Goal: Task Accomplishment & Management: Manage account settings

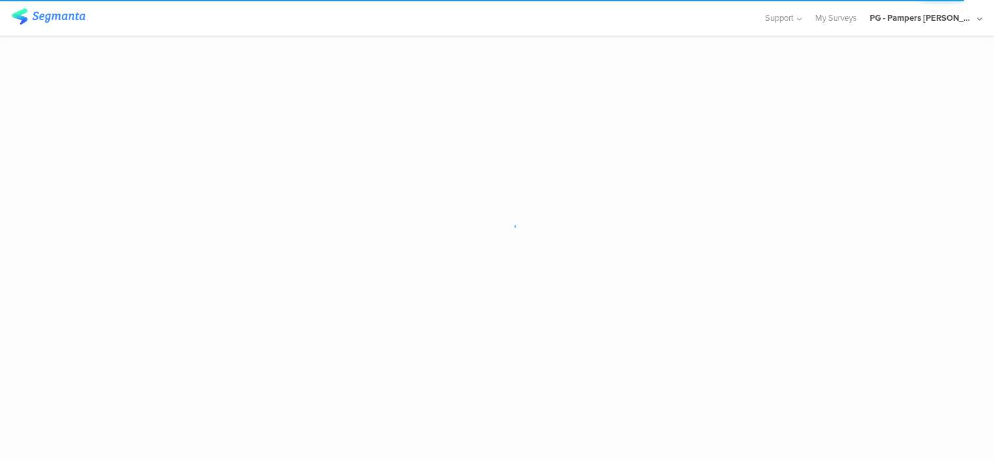
click at [644, 271] on sg-loader-overlay at bounding box center [497, 230] width 994 height 460
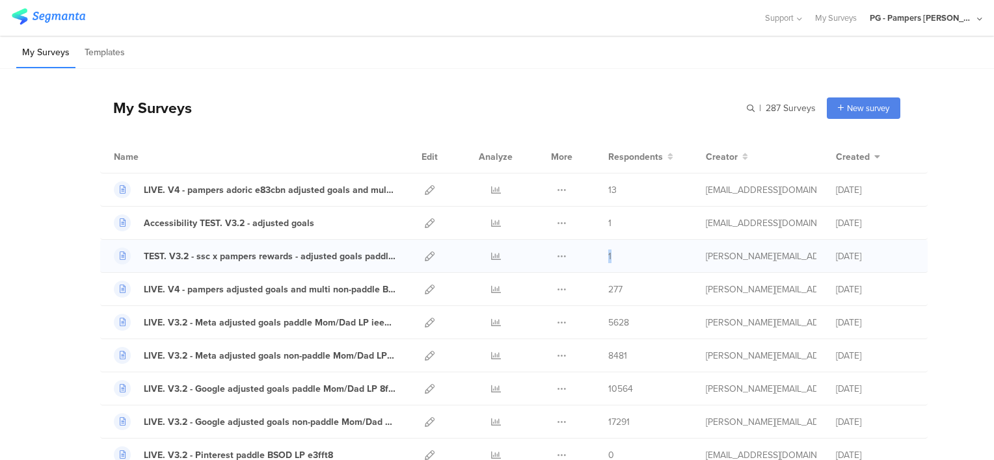
drag, startPoint x: 604, startPoint y: 255, endPoint x: 611, endPoint y: 255, distance: 7.8
click at [611, 255] on div "1" at bounding box center [647, 257] width 78 height 14
drag, startPoint x: 611, startPoint y: 255, endPoint x: 684, endPoint y: 273, distance: 74.5
click at [684, 273] on div "LIVE. V4 - pampers adjusted goals and multi non-paddle BSOD LP c5s842 Duplicate…" at bounding box center [513, 289] width 827 height 33
drag, startPoint x: 620, startPoint y: 287, endPoint x: 571, endPoint y: 288, distance: 48.8
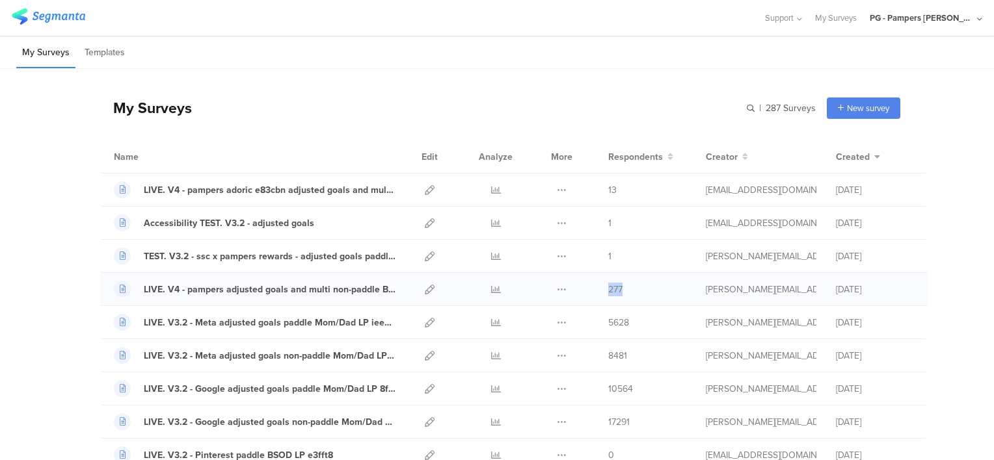
click at [571, 288] on div "LIVE. V4 - pampers adjusted goals and multi non-paddle BSOD LP c5s842 Duplicate…" at bounding box center [513, 289] width 827 height 33
drag, startPoint x: 571, startPoint y: 288, endPoint x: 663, endPoint y: 303, distance: 92.9
click at [663, 303] on div "LIVE. V4 - pampers adjusted goals and multi non-paddle BSOD LP c5s842 Duplicate…" at bounding box center [513, 289] width 827 height 33
click at [611, 323] on span "5628" at bounding box center [618, 323] width 21 height 14
